Goal: Navigation & Orientation: Understand site structure

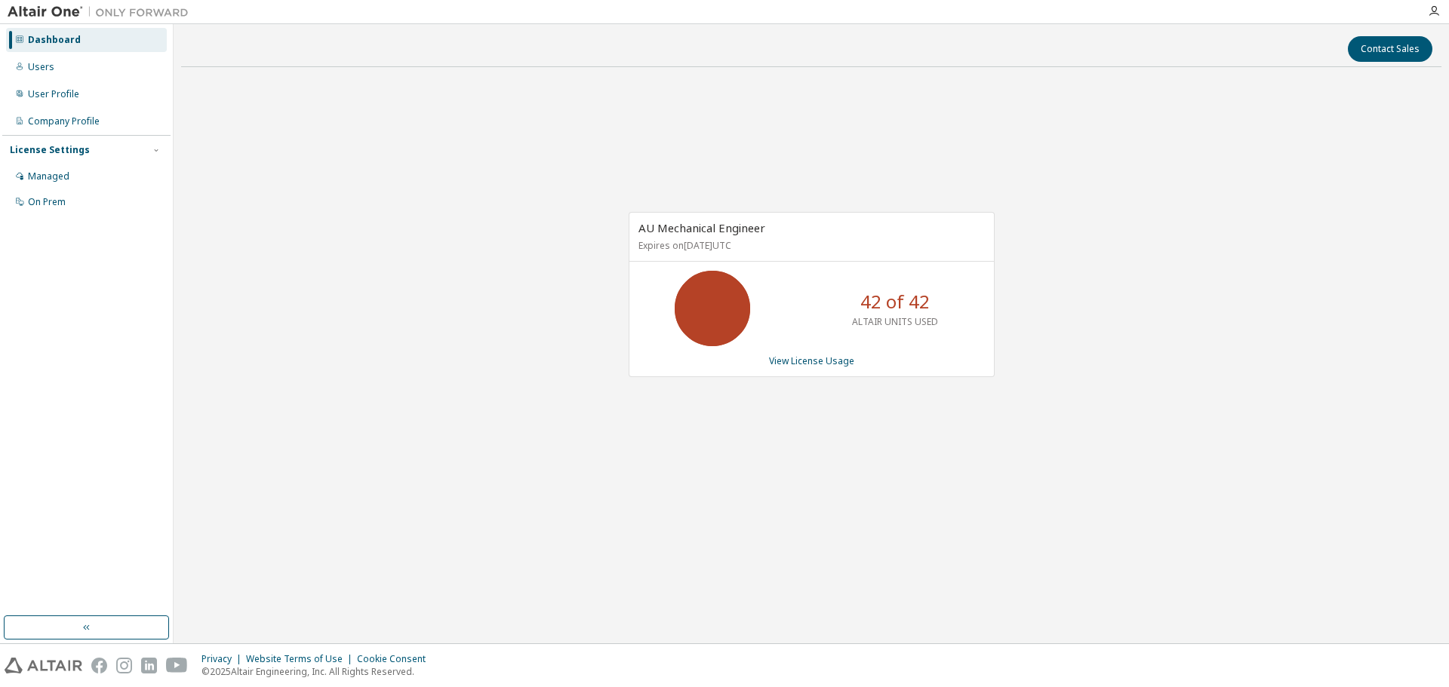
click at [521, 317] on div "AU Mechanical Engineer Expires on [DATE] UTC 42 of 42 ALTAIR UNITS USED View Li…" at bounding box center [811, 302] width 1260 height 447
click at [522, 253] on div "AU Mechanical Engineer Expires on [DATE] UTC 42 of 42 ALTAIR UNITS USED View Li…" at bounding box center [811, 302] width 1260 height 447
click at [790, 361] on link "View License Usage" at bounding box center [811, 361] width 85 height 13
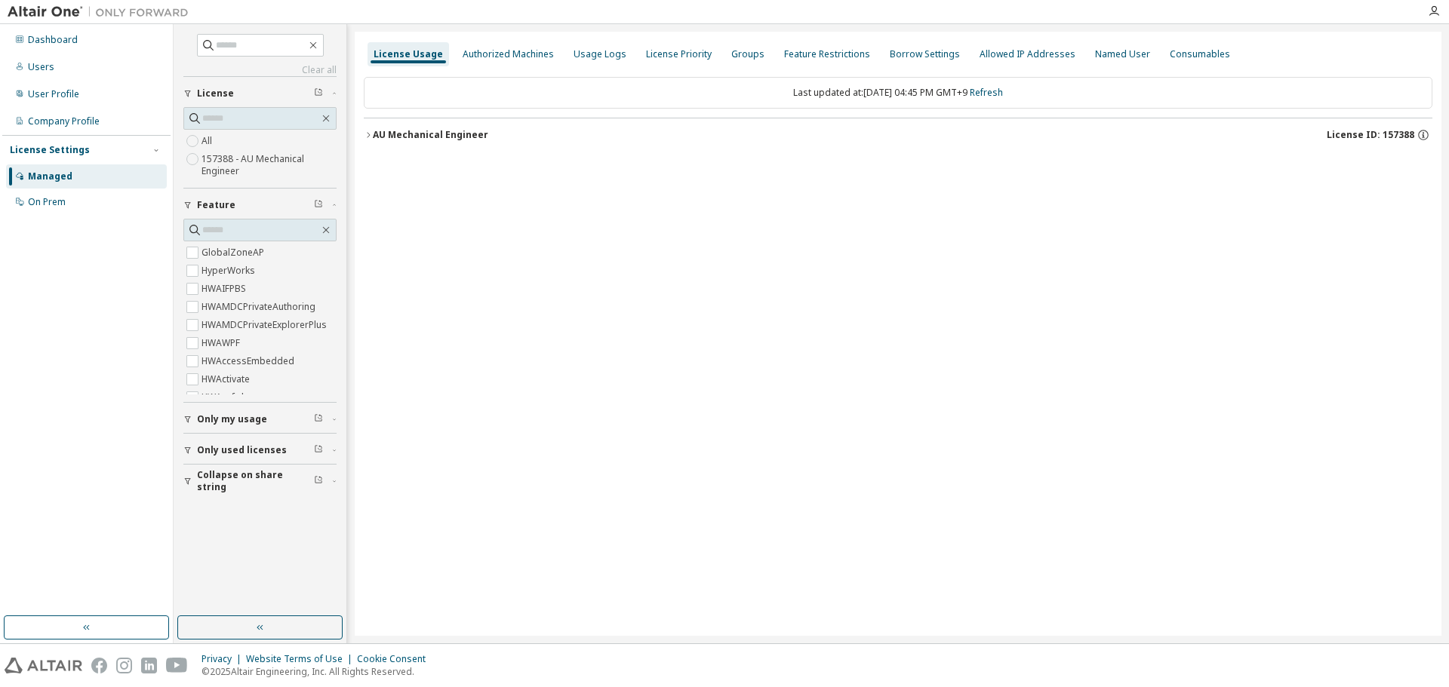
click at [427, 134] on div "AU Mechanical Engineer" at bounding box center [430, 135] width 115 height 12
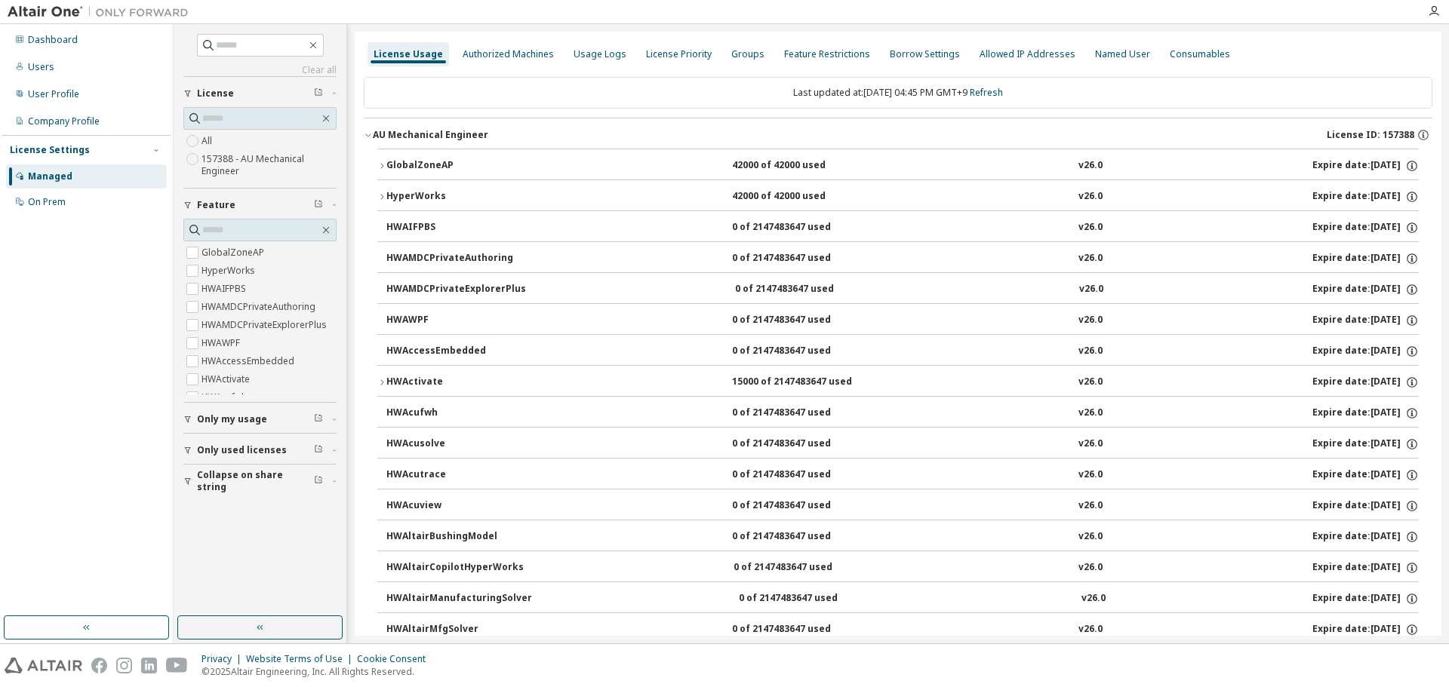
click at [402, 161] on div "GlobalZoneAP" at bounding box center [454, 166] width 136 height 14
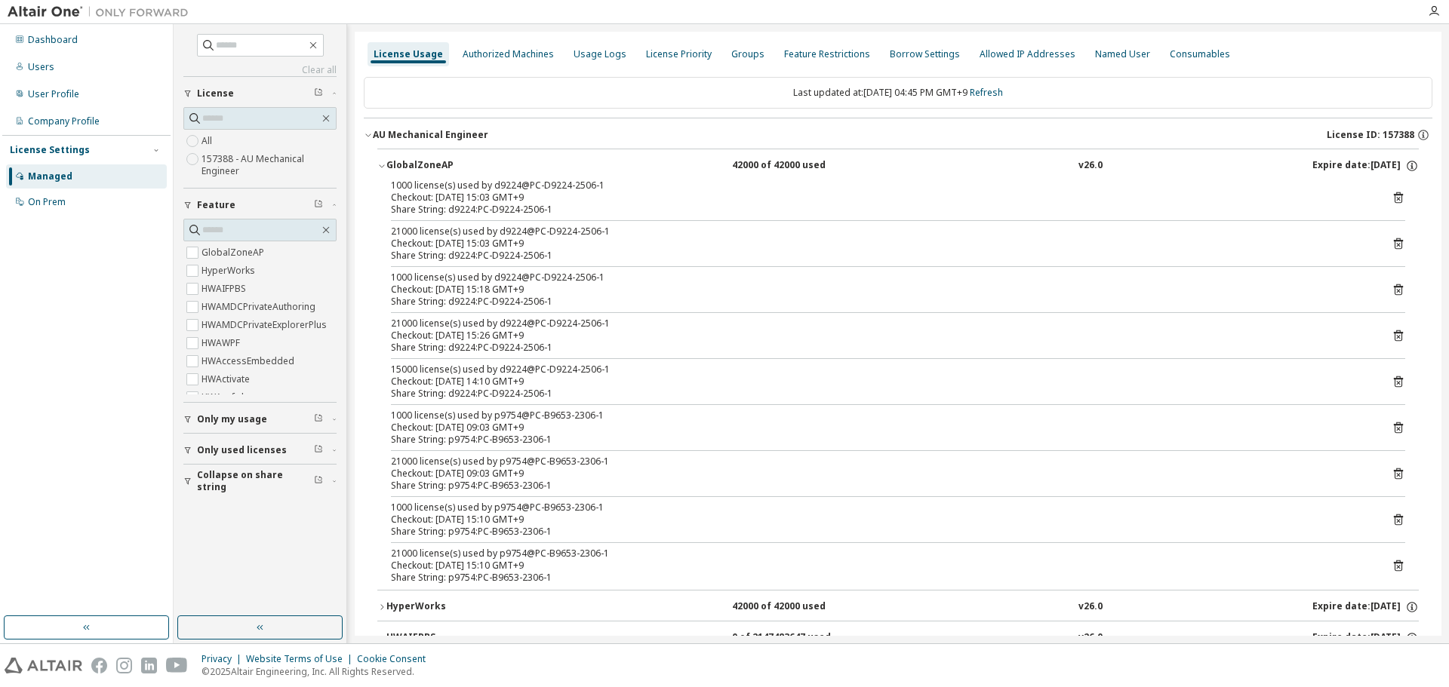
click at [402, 161] on div "GlobalZoneAP" at bounding box center [454, 166] width 136 height 14
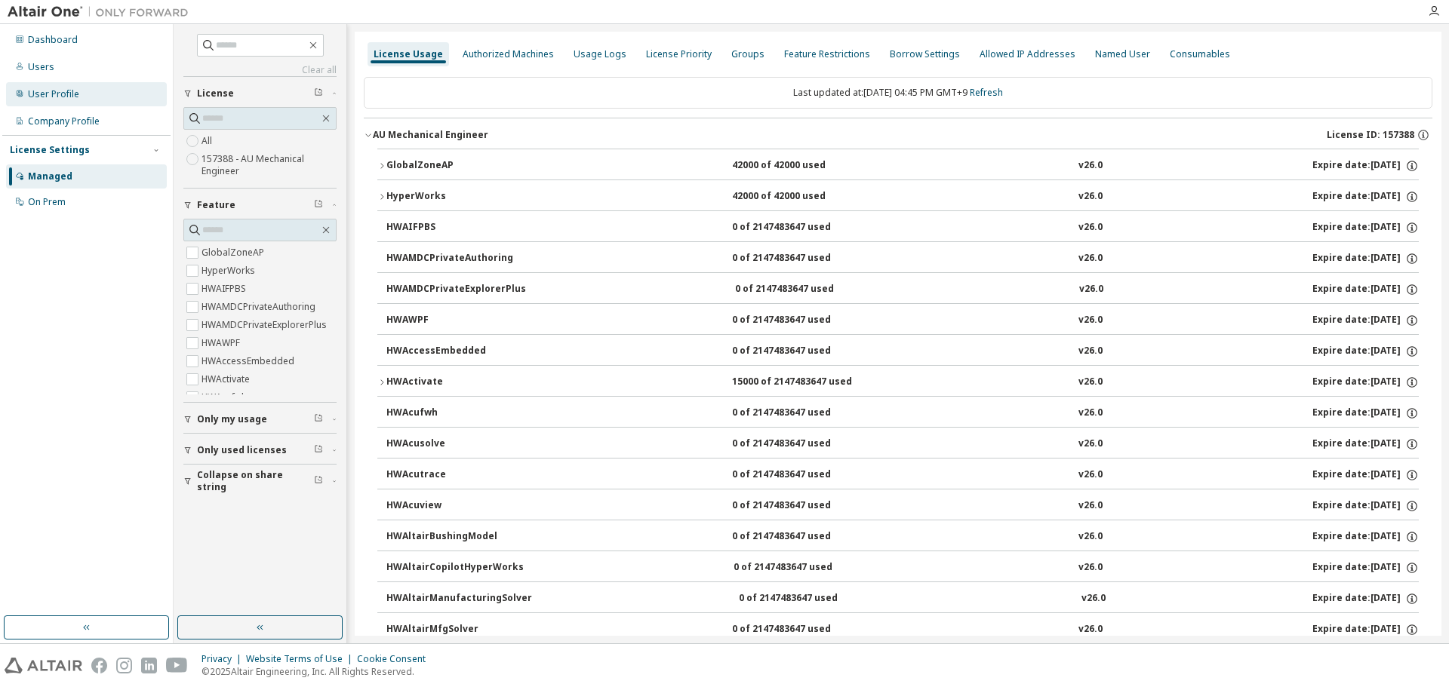
click at [42, 94] on div "User Profile" at bounding box center [53, 94] width 51 height 12
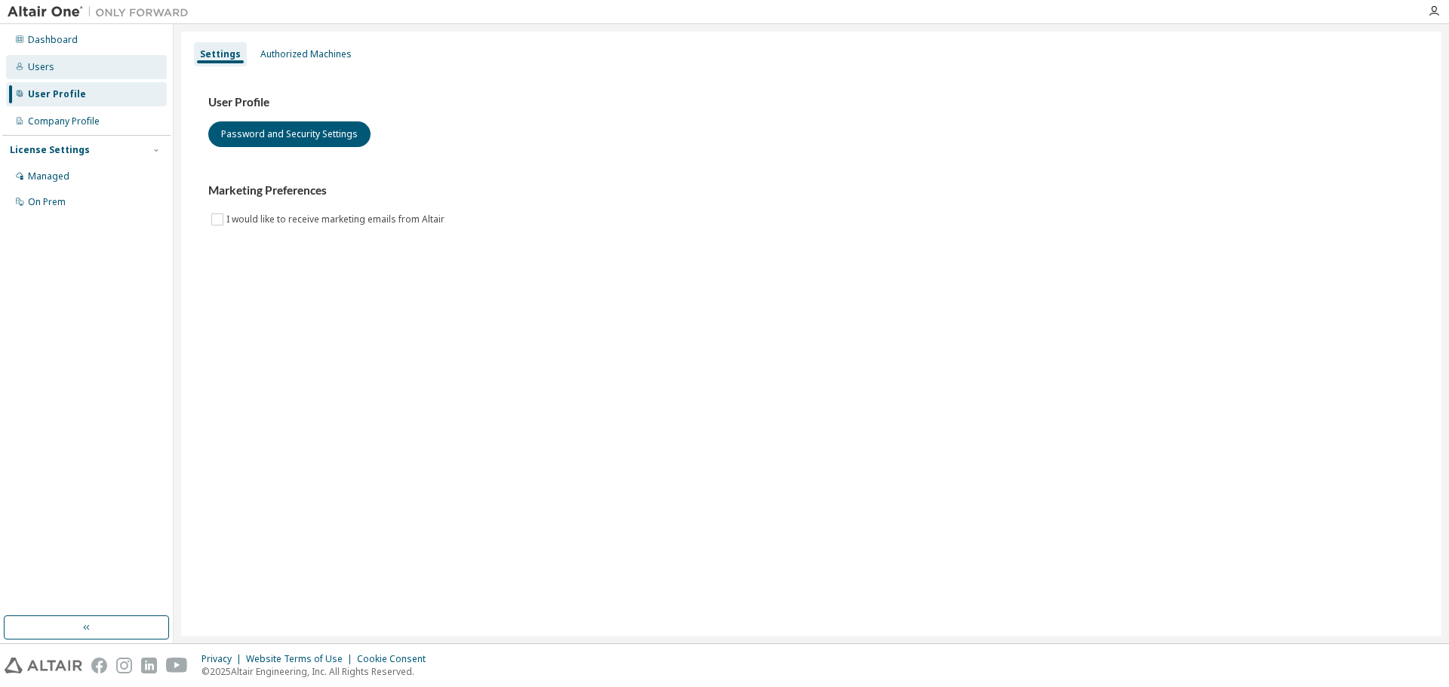
click at [40, 67] on div "Users" at bounding box center [41, 67] width 26 height 12
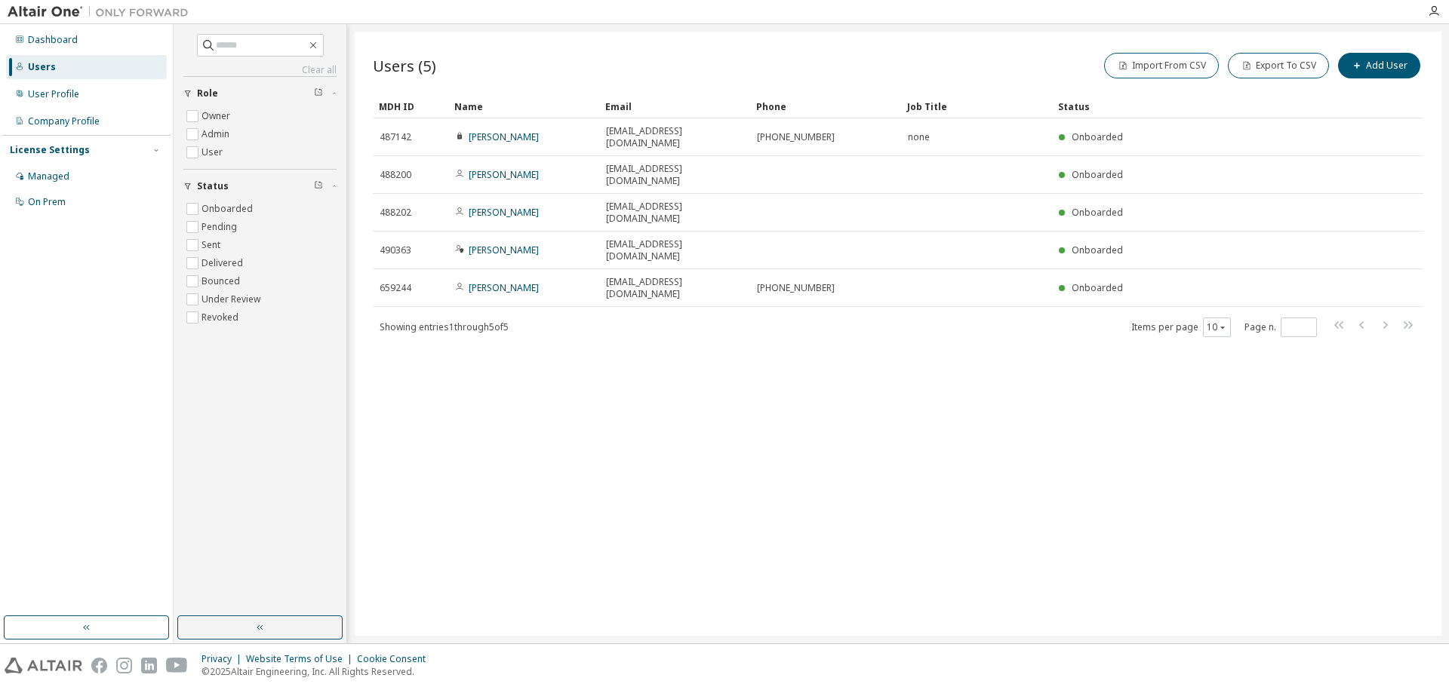
click at [602, 553] on div "Users (5) Import From CSV Export To CSV Add User Clear Load Save Save As Field …" at bounding box center [898, 334] width 1086 height 604
click at [640, 420] on div "Users (5) Import From CSV Export To CSV Add User Clear Load Save Save As Field …" at bounding box center [898, 334] width 1086 height 604
click at [76, 176] on div "Managed" at bounding box center [86, 176] width 161 height 24
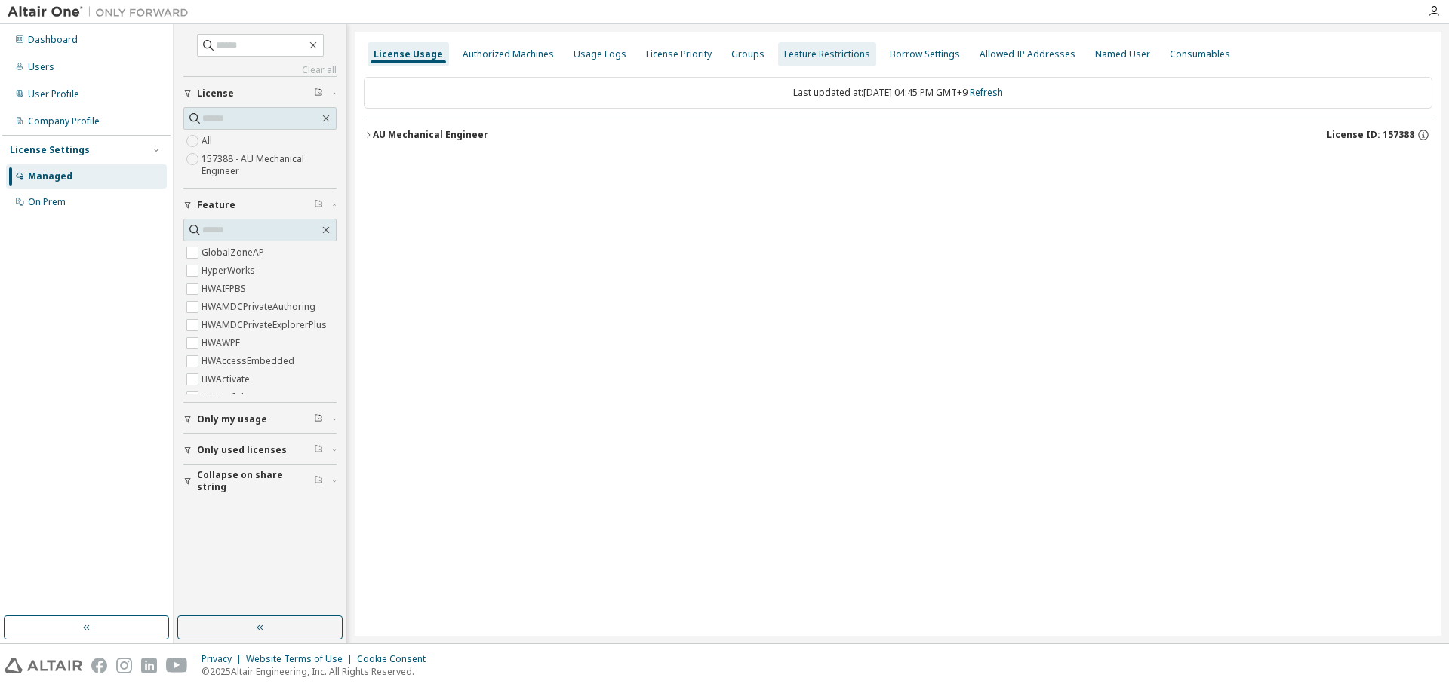
click at [820, 58] on div "Feature Restrictions" at bounding box center [827, 54] width 86 height 12
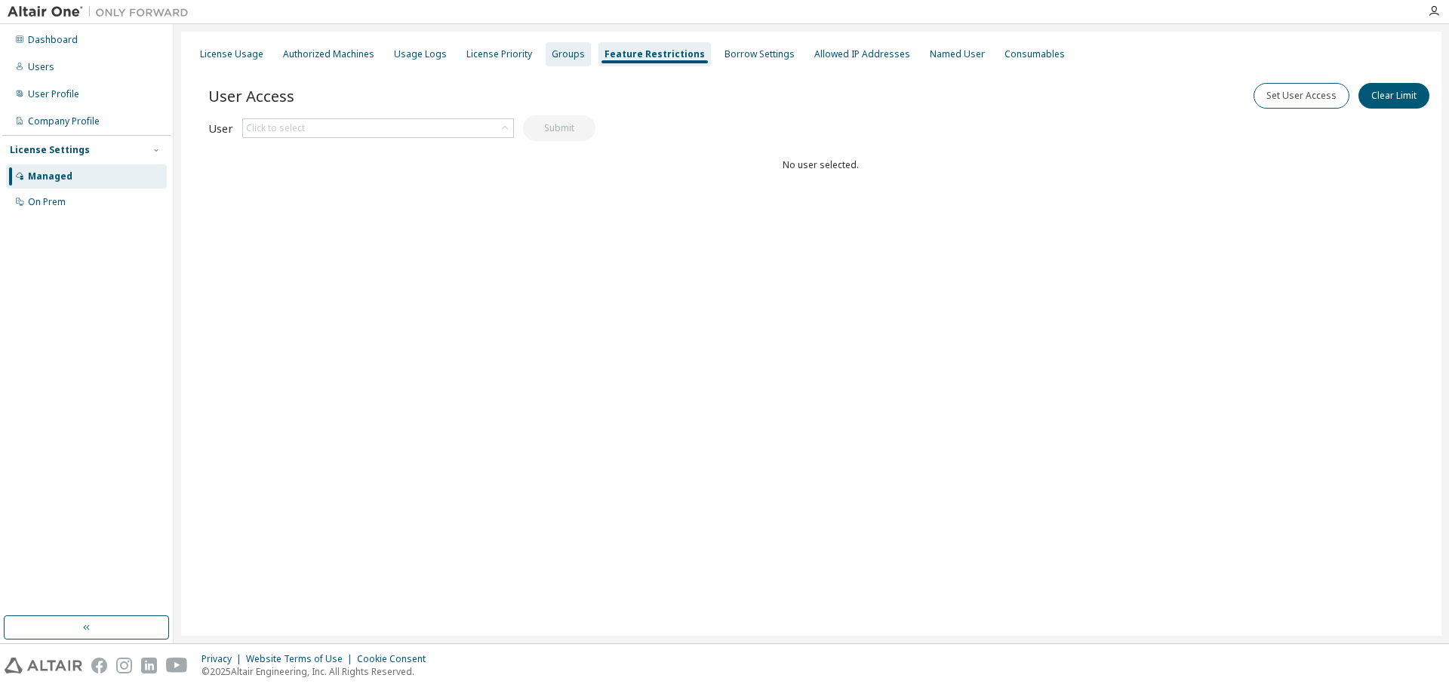
click at [557, 57] on div "Groups" at bounding box center [568, 54] width 33 height 12
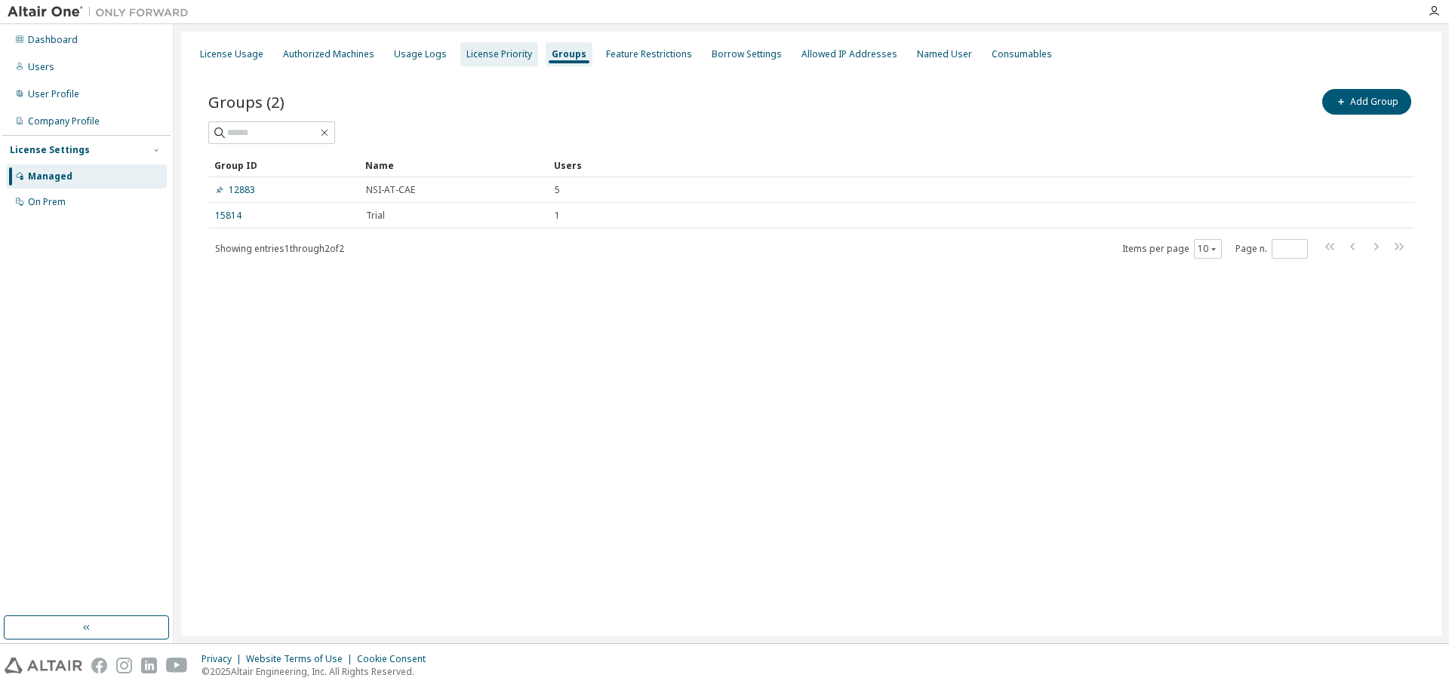
click at [483, 57] on div "License Priority" at bounding box center [499, 54] width 66 height 12
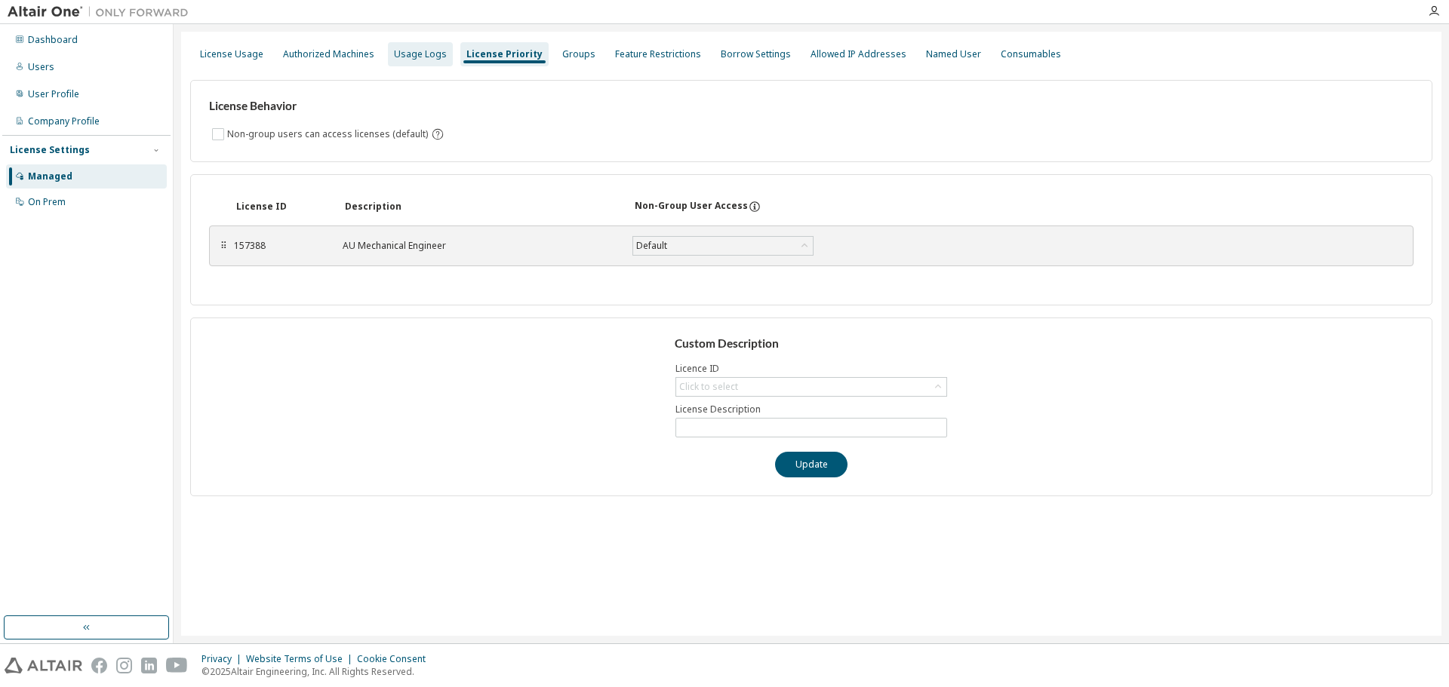
click at [409, 50] on div "Usage Logs" at bounding box center [420, 54] width 53 height 12
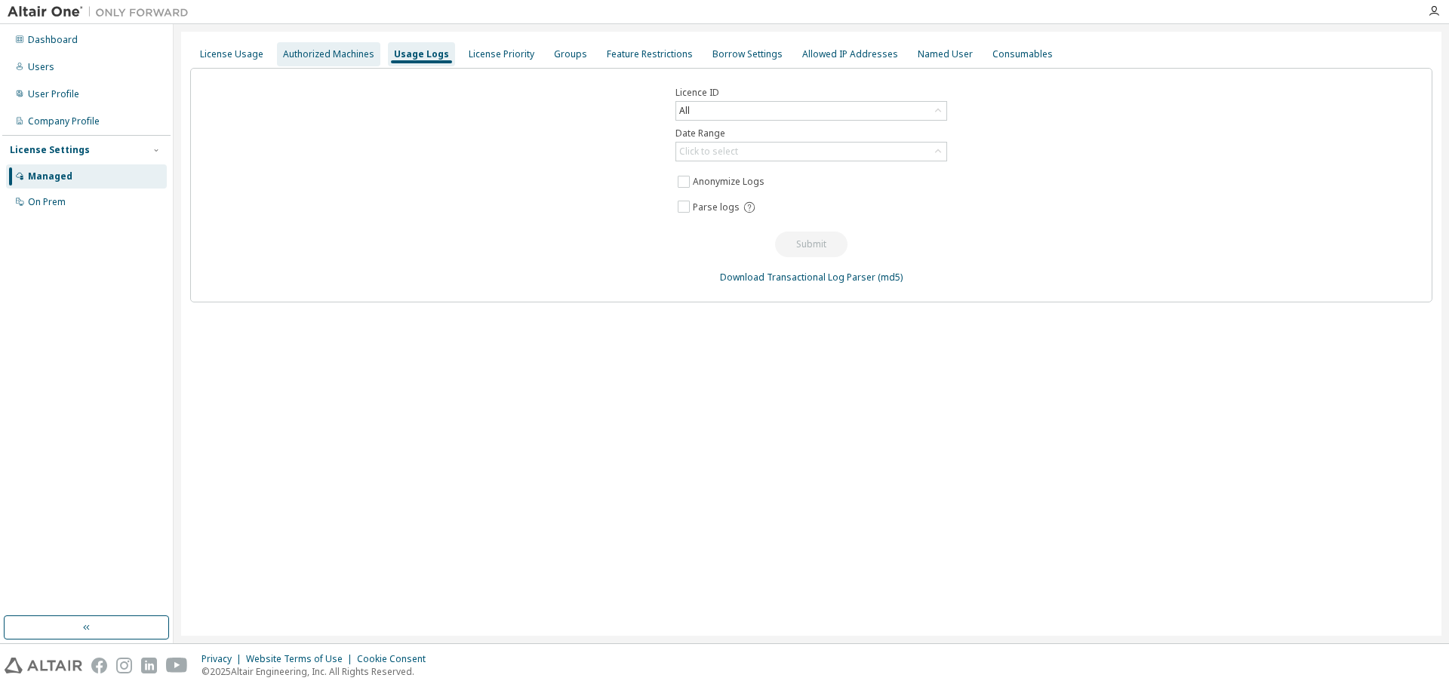
click at [324, 49] on div "Authorized Machines" at bounding box center [328, 54] width 91 height 12
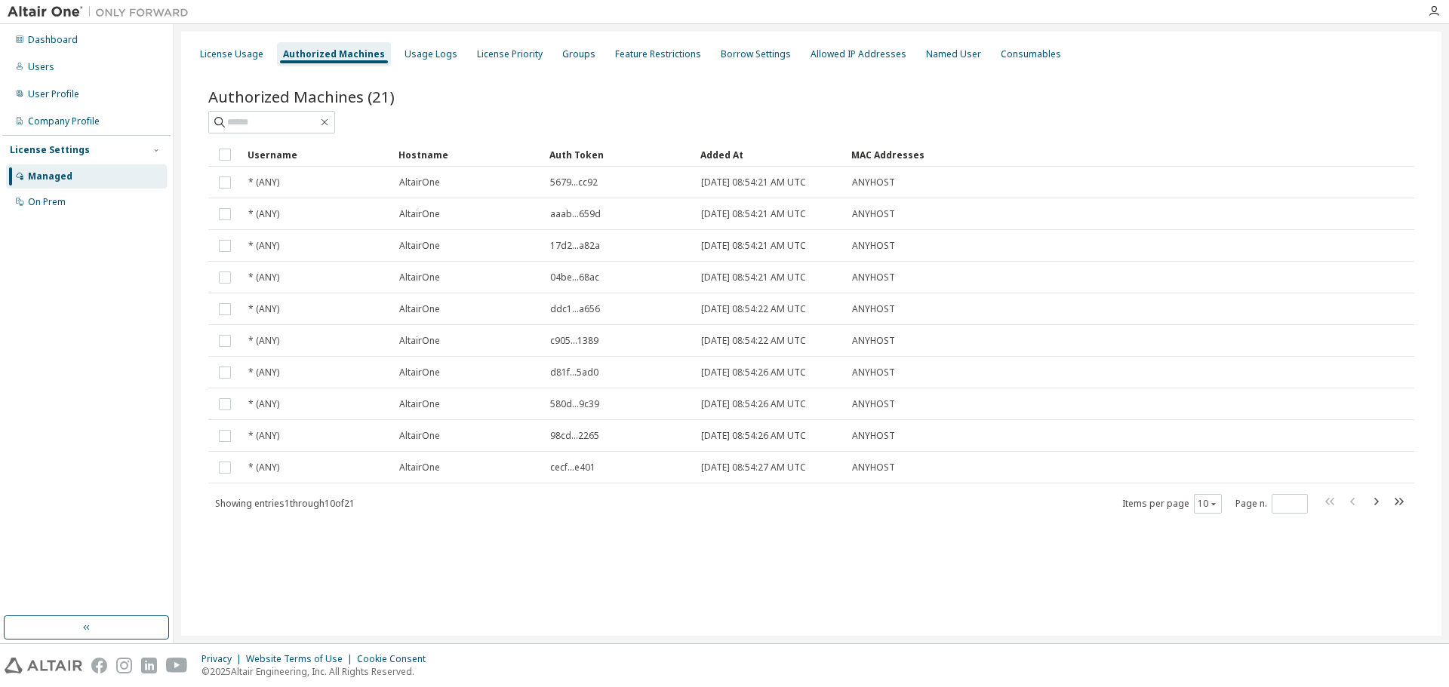
click at [444, 95] on div "Authorized Machines (21)" at bounding box center [811, 96] width 1206 height 21
click at [48, 201] on div "On Prem" at bounding box center [47, 202] width 38 height 12
